Goal: Obtain resource: Download file/media

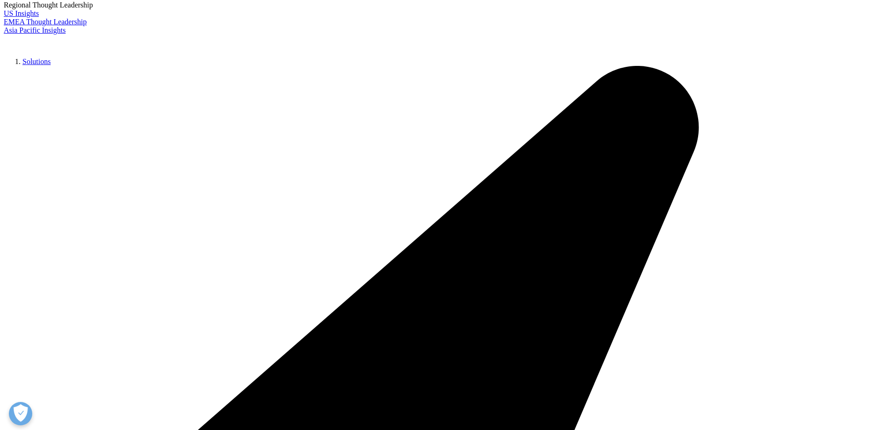
scroll to position [169, 0]
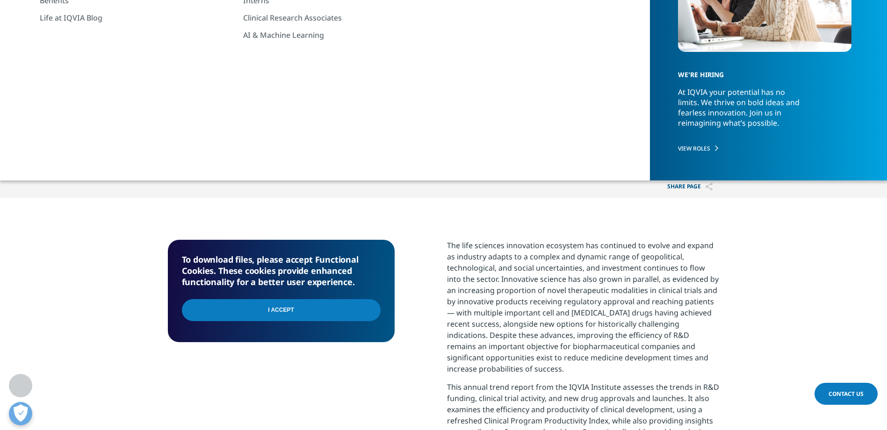
click at [622, 102] on div at bounding box center [629, 27] width 180 height 210
click at [315, 329] on div "To download files, please accept Functional Cookies. These cookies provide enha…" at bounding box center [281, 291] width 227 height 102
click at [303, 317] on input "I Accept" at bounding box center [281, 310] width 199 height 22
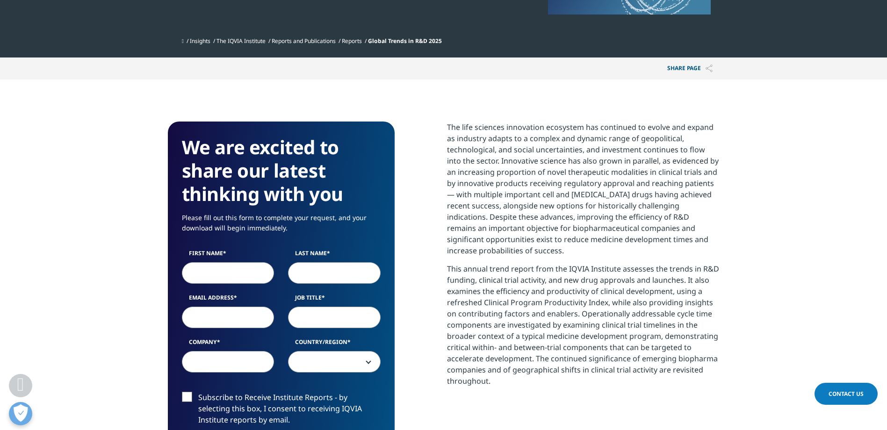
scroll to position [287, 0]
click at [231, 260] on label "First Name" at bounding box center [228, 256] width 93 height 13
click at [231, 263] on input "First Name" at bounding box center [228, 274] width 93 height 22
click at [232, 266] on input "First Name" at bounding box center [228, 274] width 93 height 22
type input "[PERSON_NAME]"
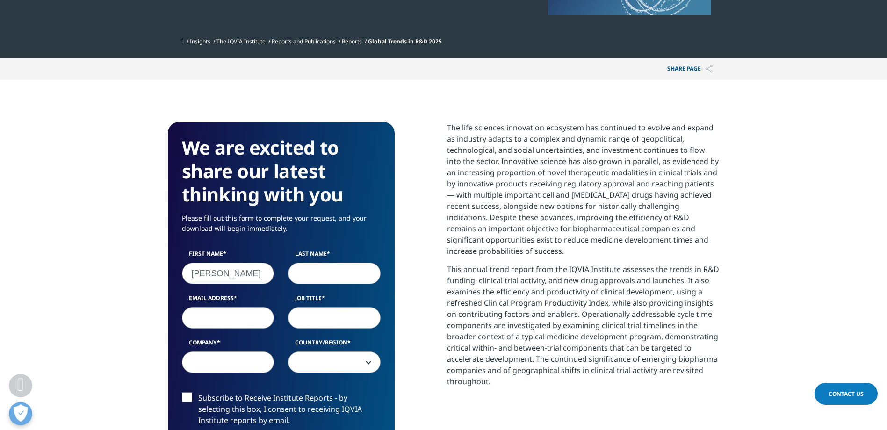
type input "[PERSON_NAME]"
type input "[EMAIL_ADDRESS][DOMAIN_NAME]"
select select "[GEOGRAPHIC_DATA]"
click at [312, 315] on input "Job Title" at bounding box center [334, 318] width 93 height 22
type input "Associate"
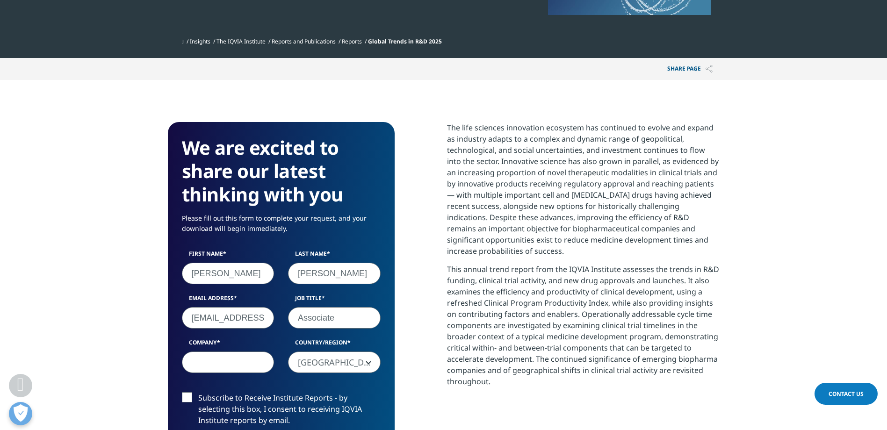
click at [230, 372] on input "Company" at bounding box center [228, 363] width 93 height 22
type input "KPMG"
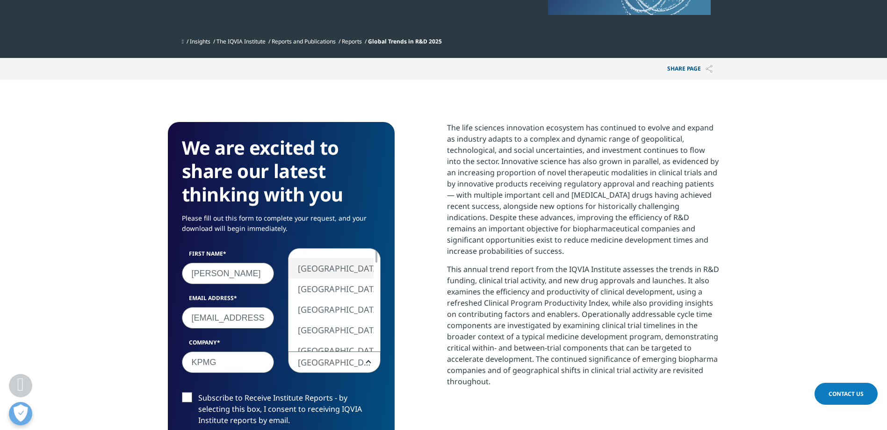
click at [338, 352] on span "[GEOGRAPHIC_DATA]" at bounding box center [334, 363] width 92 height 22
select select "[GEOGRAPHIC_DATA]"
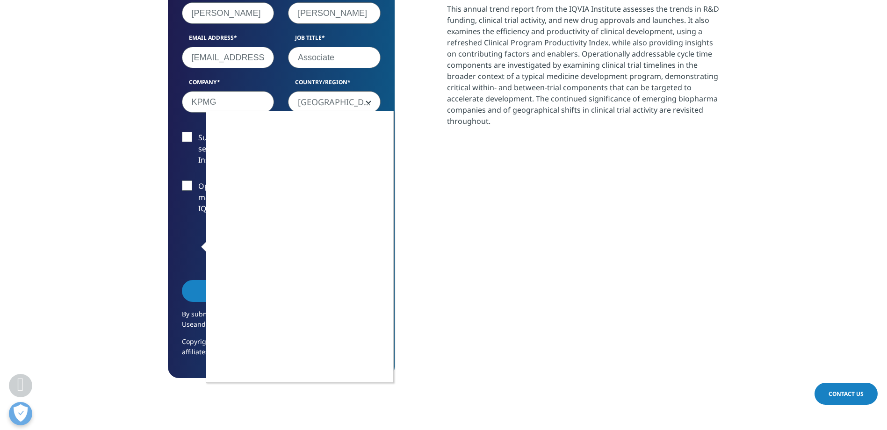
scroll to position [547, 0]
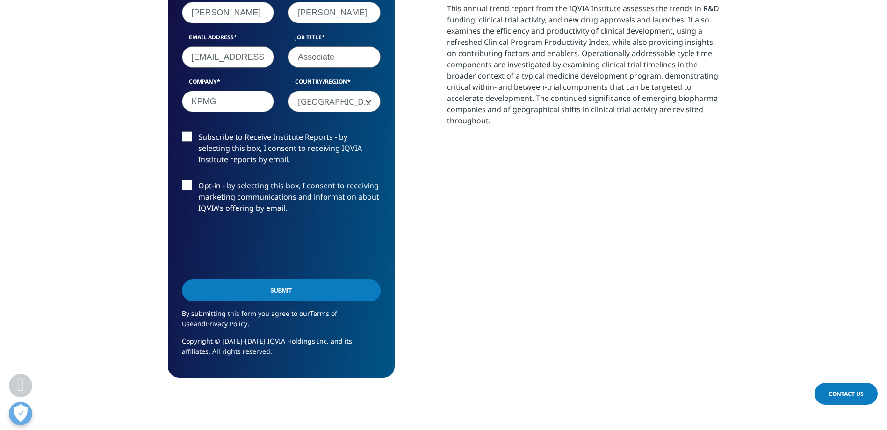
click at [350, 289] on input "Submit" at bounding box center [281, 291] width 199 height 22
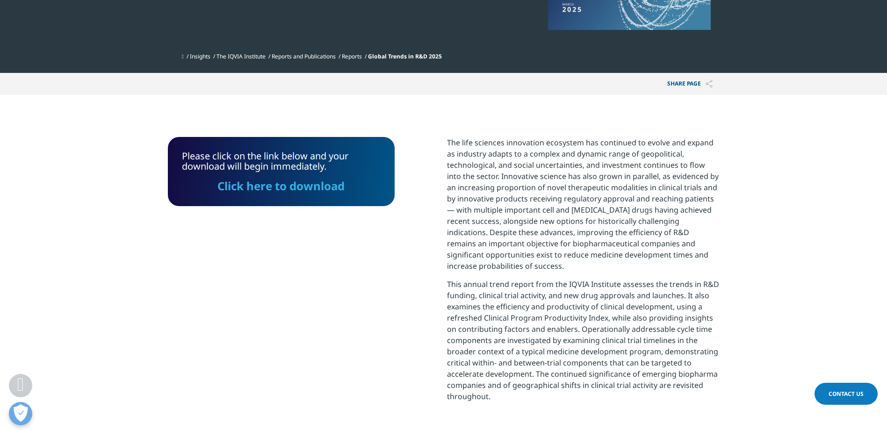
scroll to position [271, 0]
click at [316, 191] on link "Click here to download" at bounding box center [280, 186] width 127 height 15
